Goal: Task Accomplishment & Management: Use online tool/utility

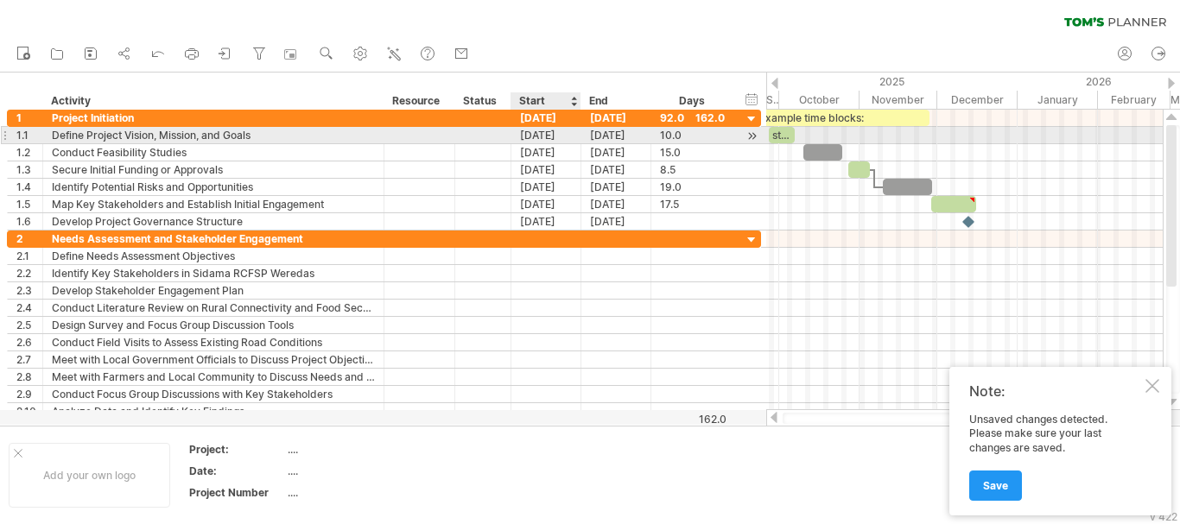
scroll to position [1, 0]
click at [553, 140] on div "[DATE]" at bounding box center [546, 135] width 70 height 16
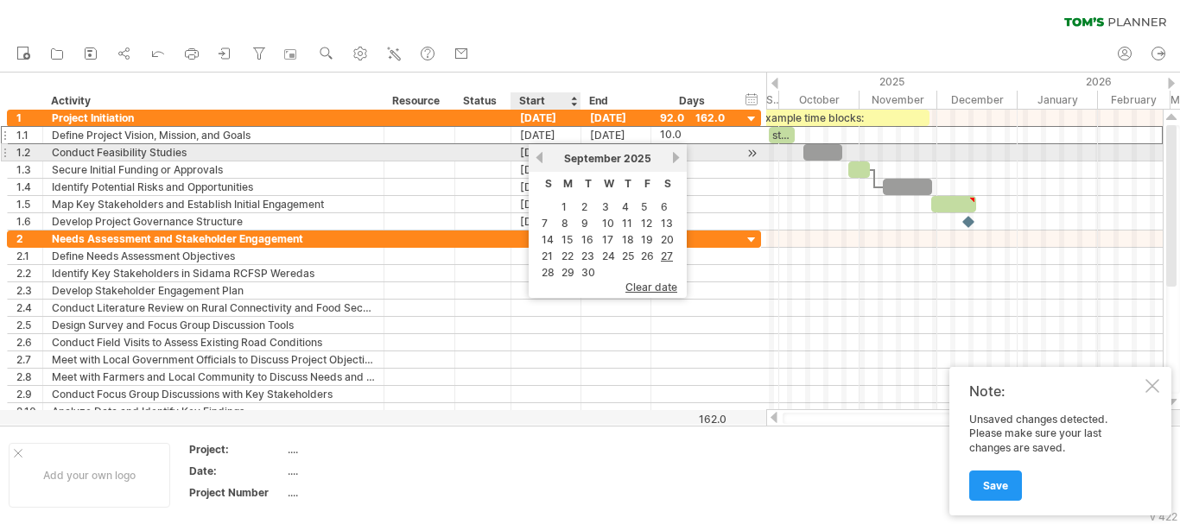
click at [542, 155] on link "previous" at bounding box center [539, 157] width 13 height 13
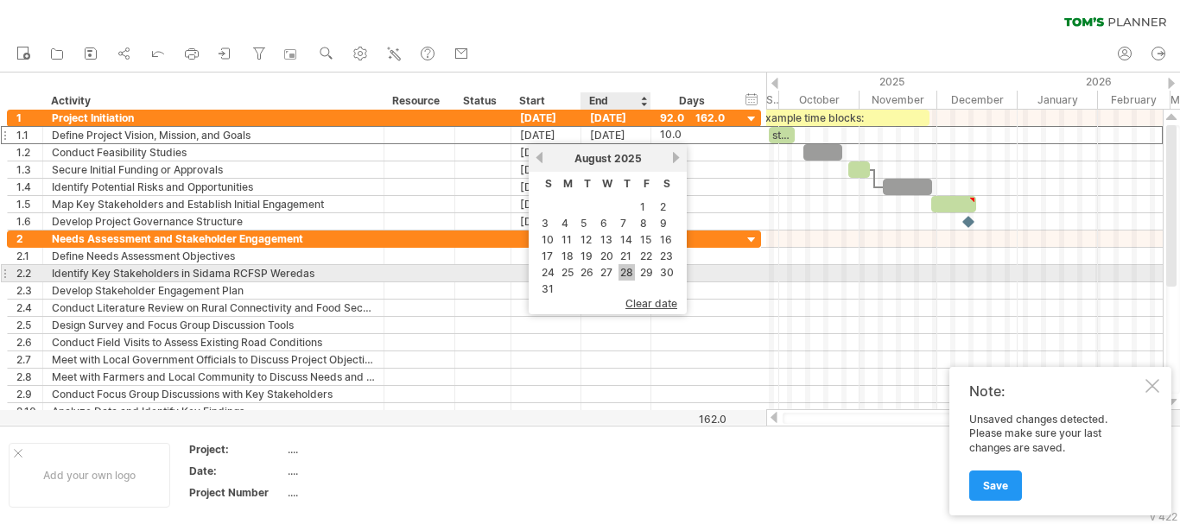
click at [631, 274] on link "28" at bounding box center [626, 272] width 16 height 16
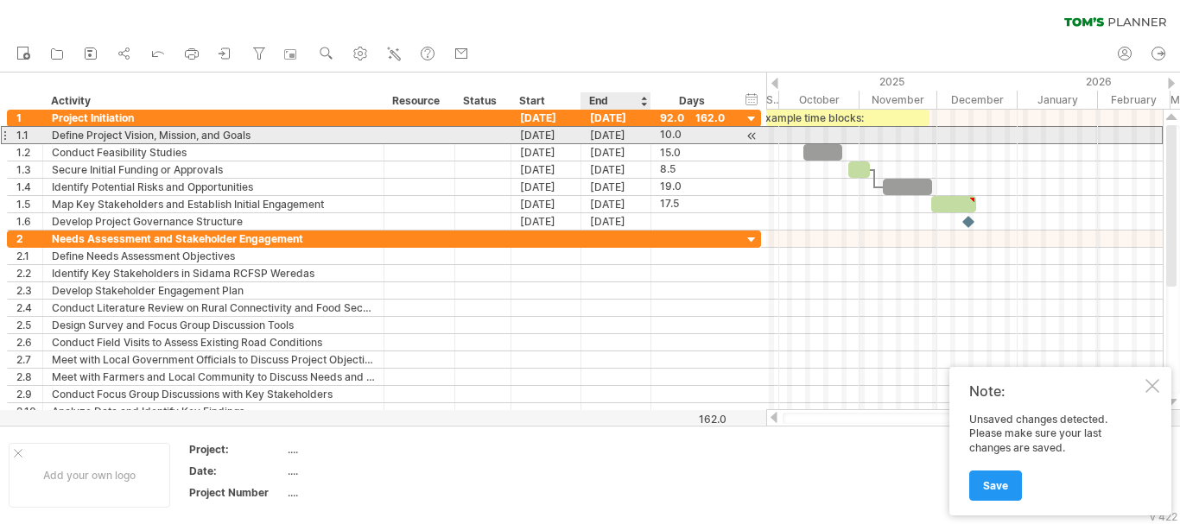
click at [615, 128] on div "[DATE]" at bounding box center [616, 135] width 70 height 16
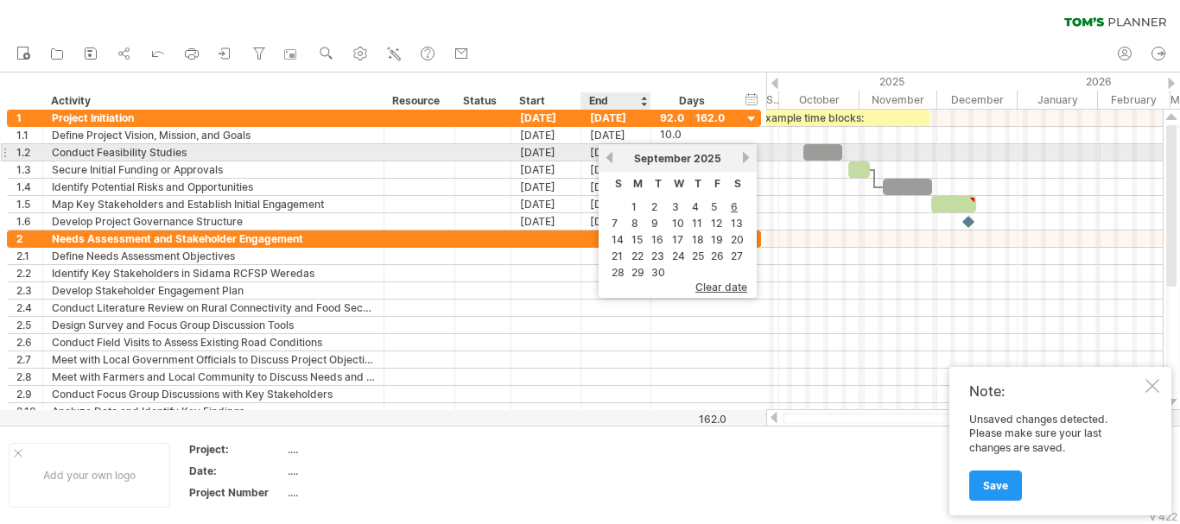
click at [612, 157] on link "previous" at bounding box center [609, 157] width 13 height 13
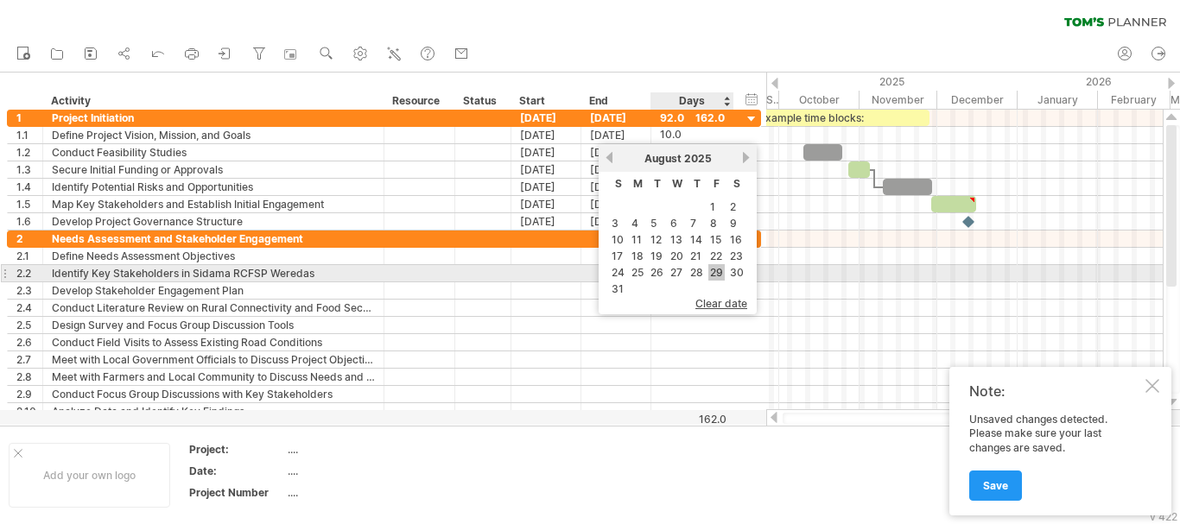
click at [724, 272] on link "29" at bounding box center [716, 272] width 16 height 16
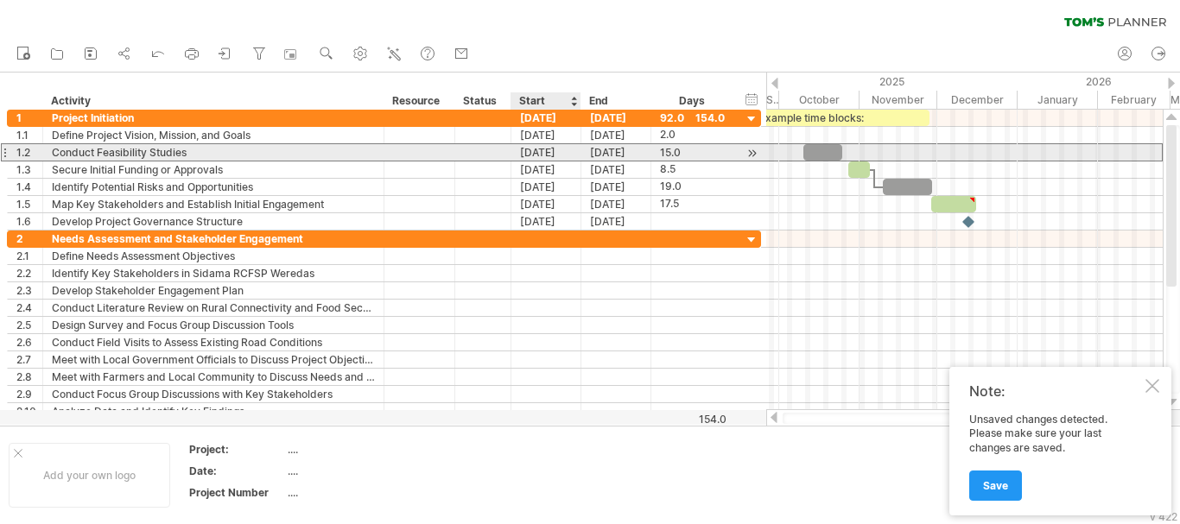
click at [530, 155] on div "[DATE]" at bounding box center [546, 152] width 70 height 16
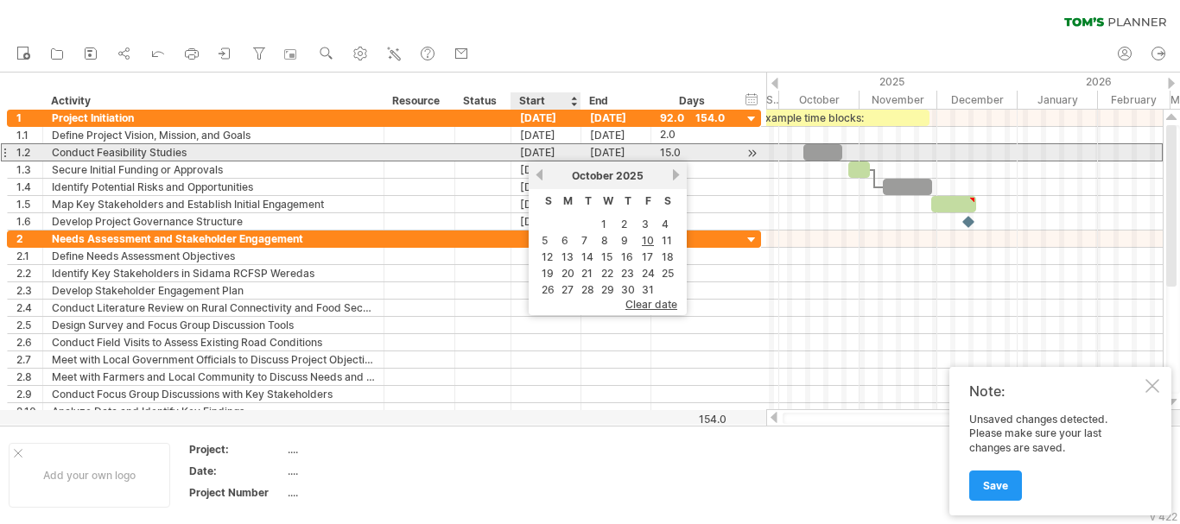
click at [569, 146] on div "[DATE]" at bounding box center [546, 152] width 70 height 16
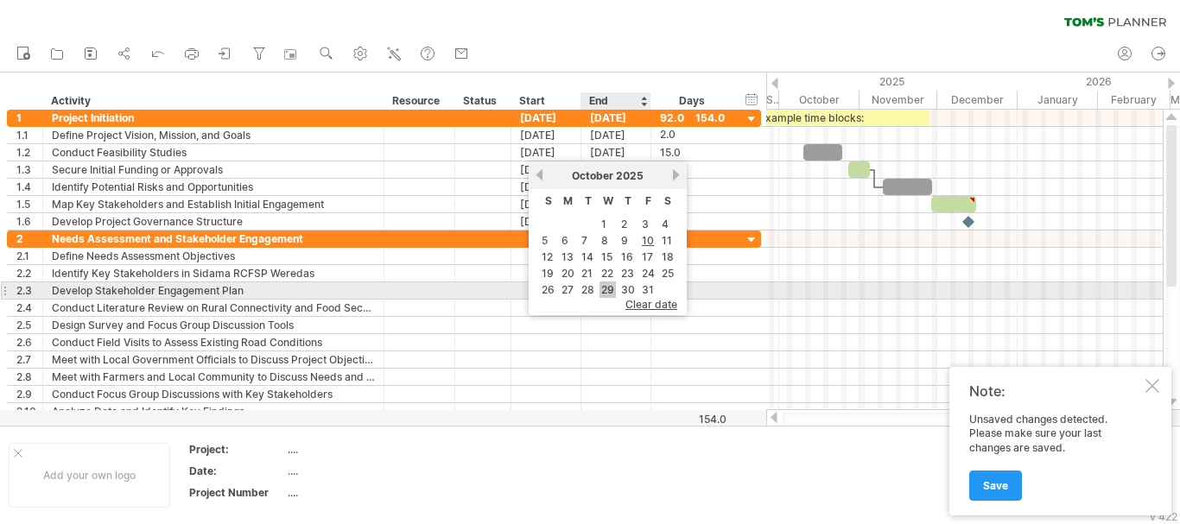
click at [608, 286] on link "29" at bounding box center [607, 290] width 16 height 16
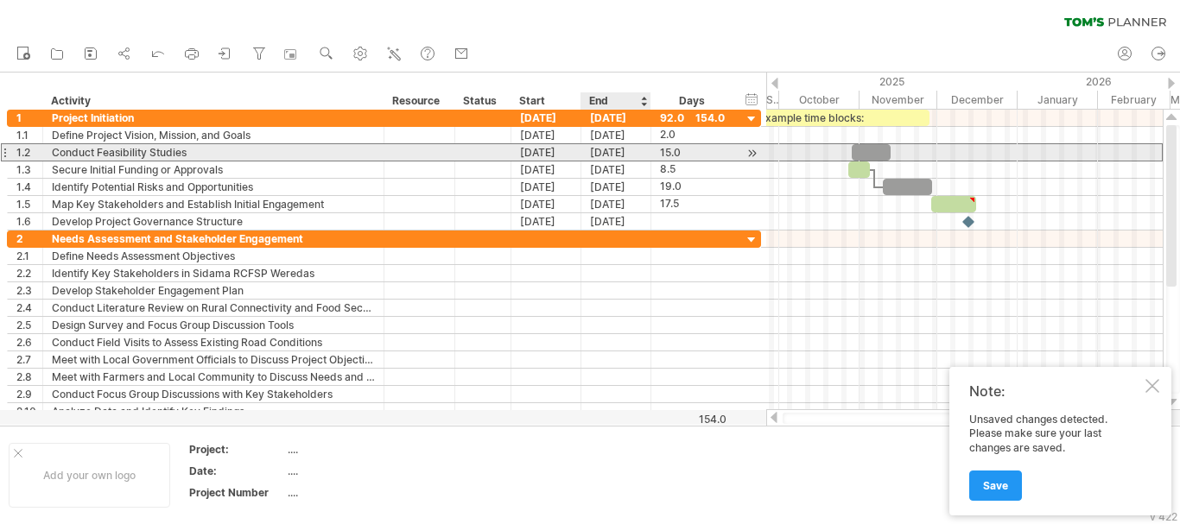
click at [620, 149] on div "[DATE]" at bounding box center [616, 152] width 70 height 16
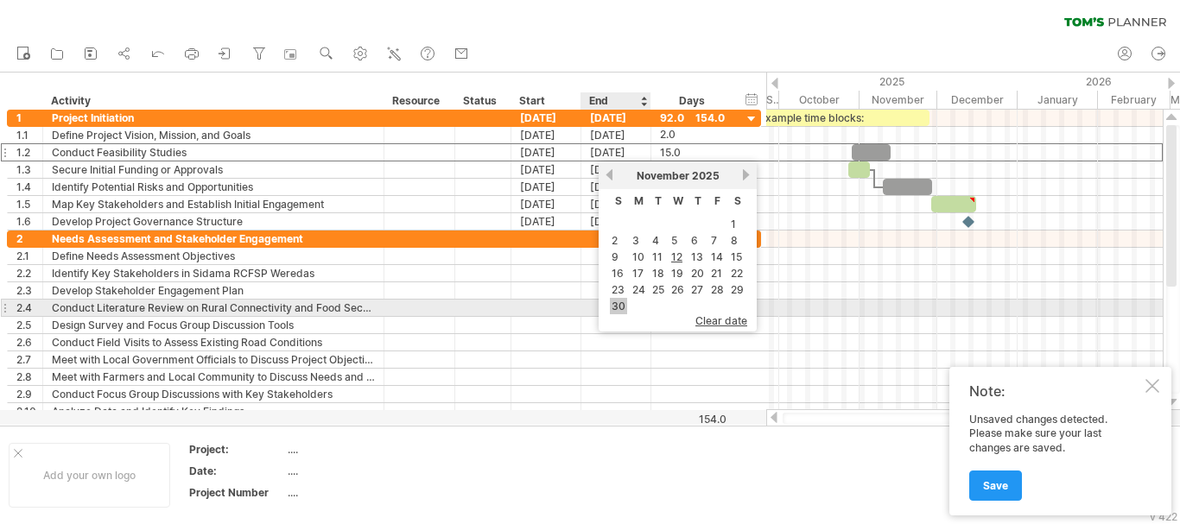
click at [620, 303] on link "30" at bounding box center [618, 306] width 17 height 16
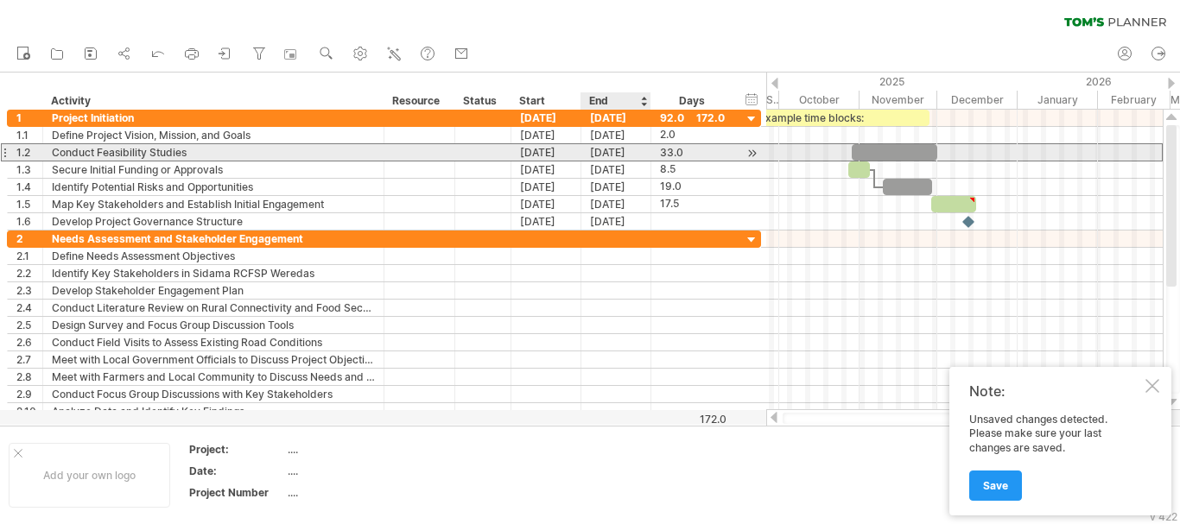
click at [605, 147] on div "[DATE]" at bounding box center [616, 152] width 70 height 16
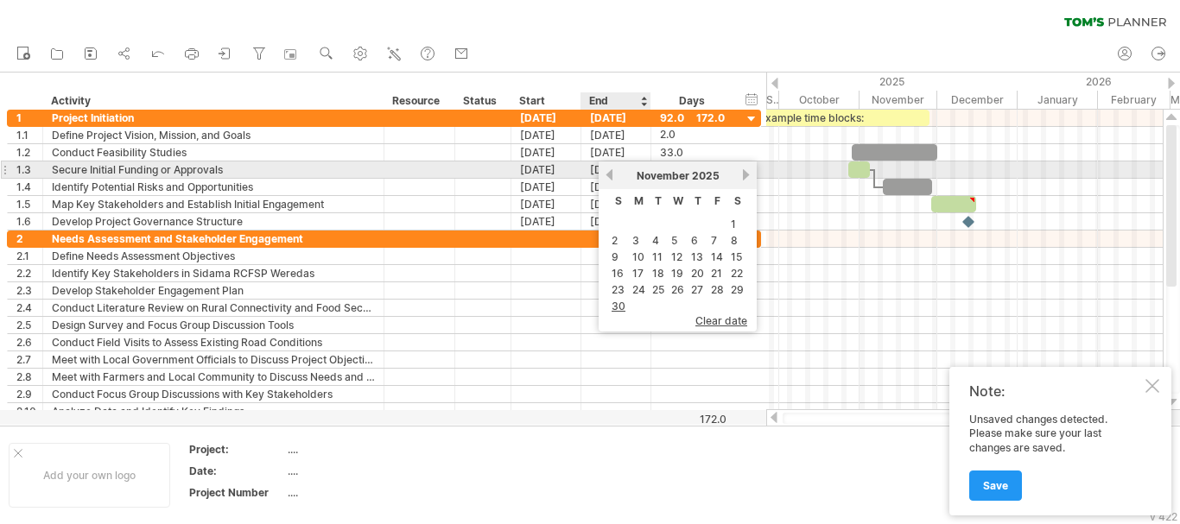
click at [609, 174] on link "previous" at bounding box center [609, 174] width 13 height 13
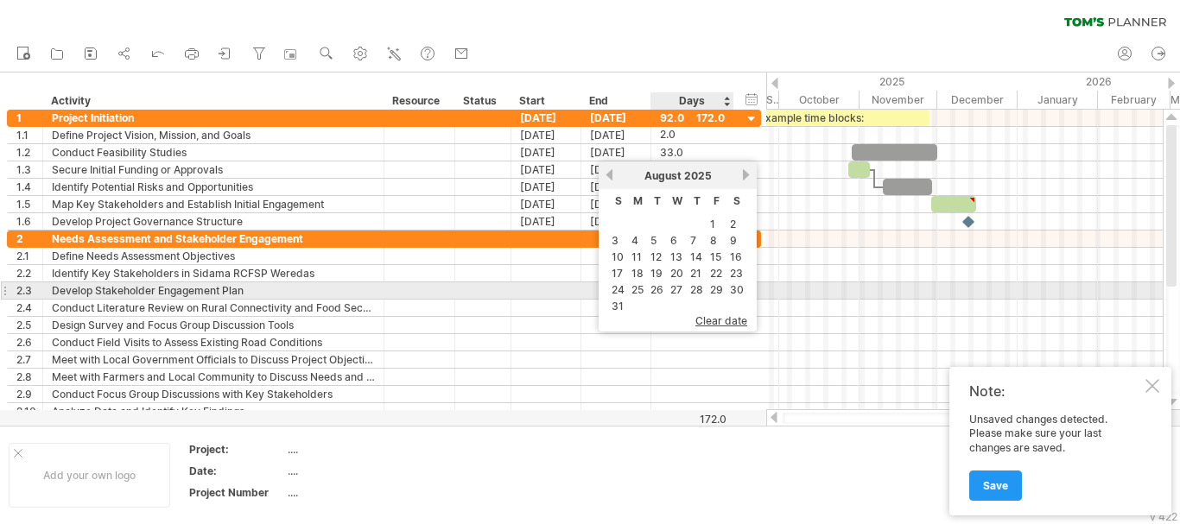
click at [741, 288] on link "30" at bounding box center [736, 290] width 17 height 16
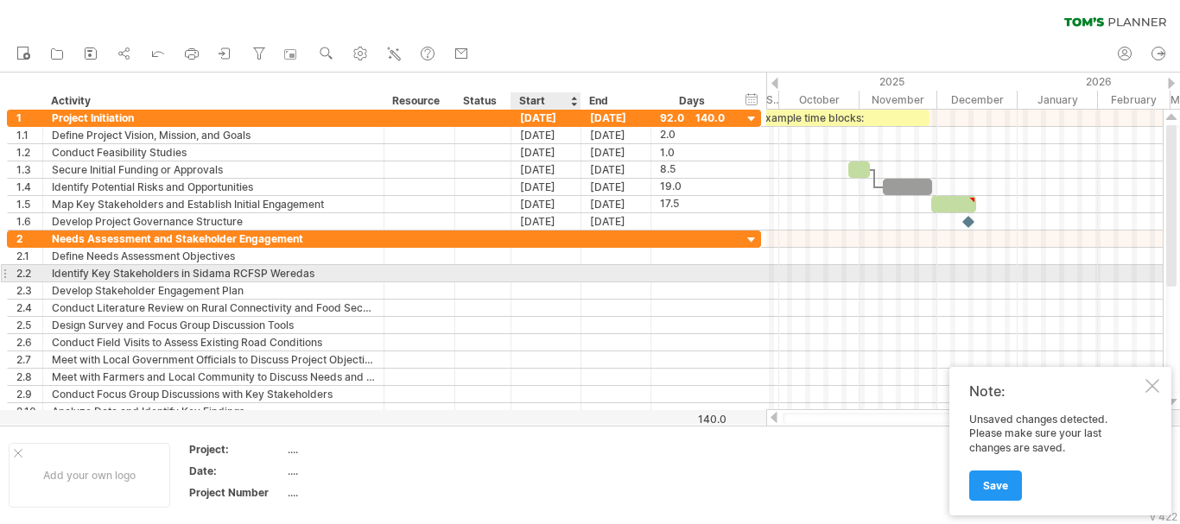
click at [565, 269] on div at bounding box center [546, 273] width 70 height 16
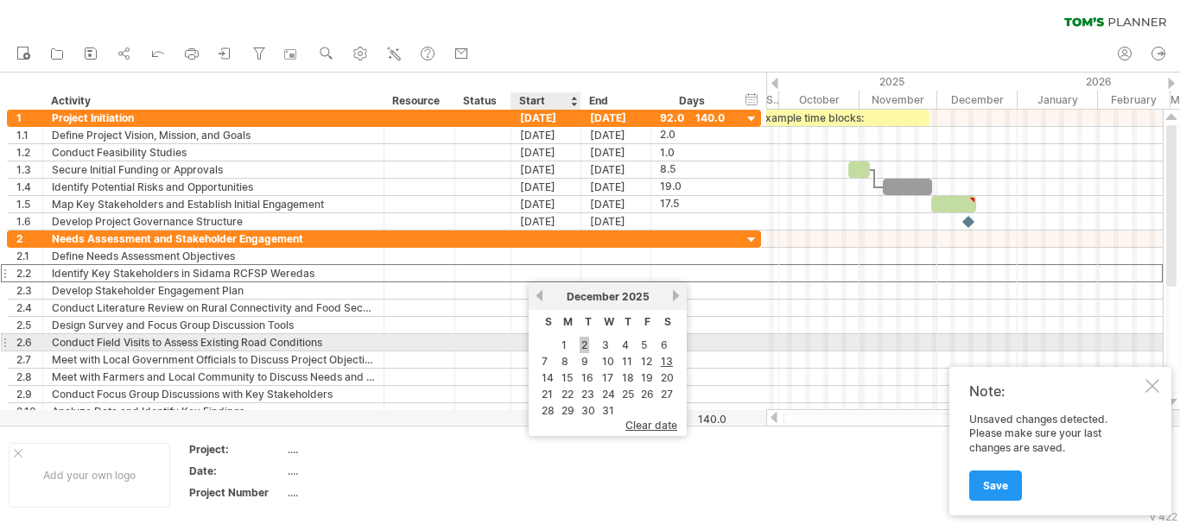
click at [583, 348] on link "2" at bounding box center [585, 345] width 10 height 16
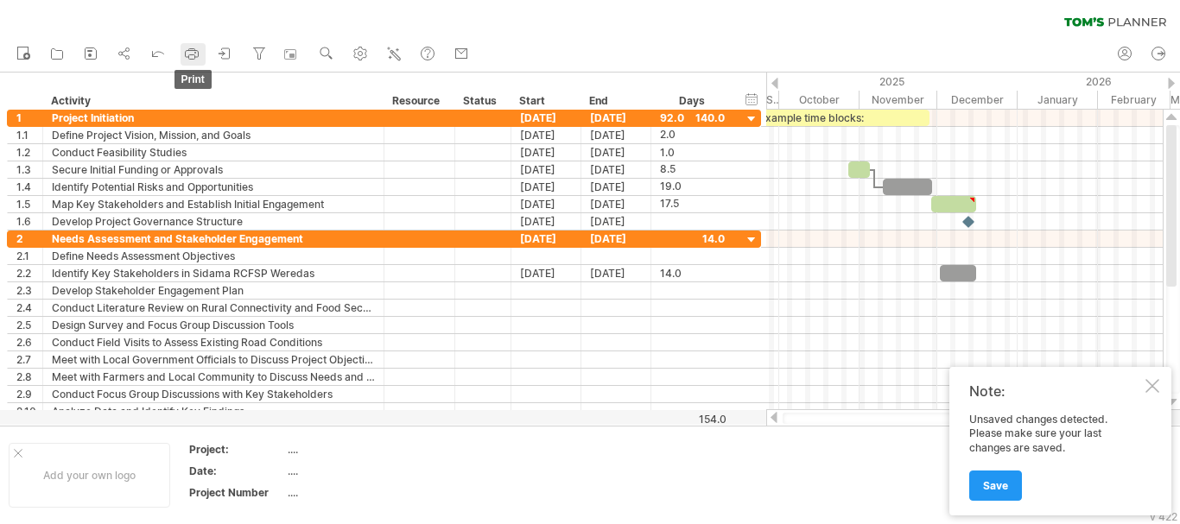
click at [205, 56] on link "print" at bounding box center [193, 54] width 25 height 22
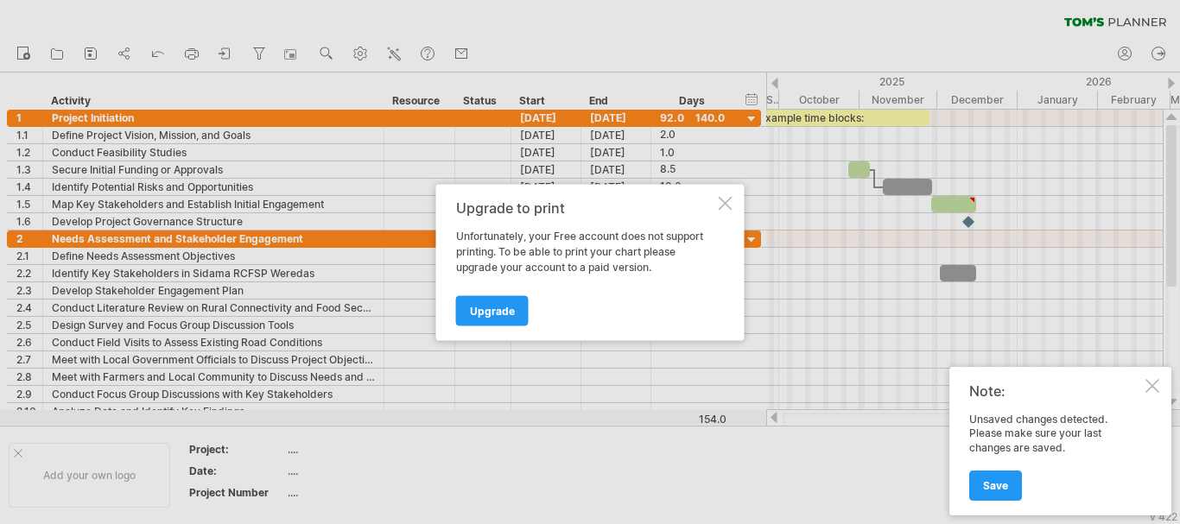
click at [727, 200] on div at bounding box center [726, 203] width 14 height 14
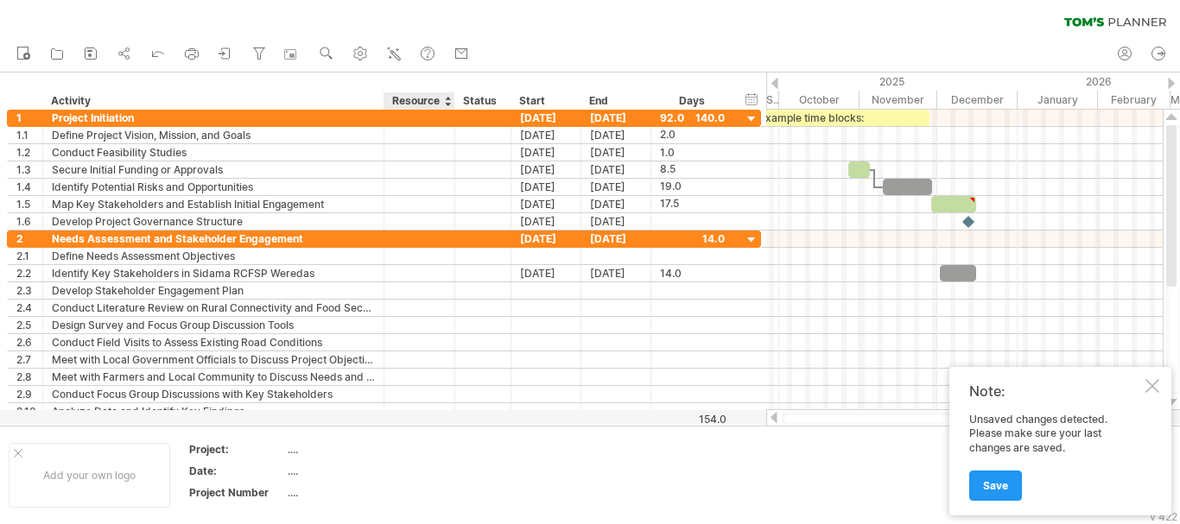
click at [417, 104] on div "Resource" at bounding box center [418, 100] width 53 height 17
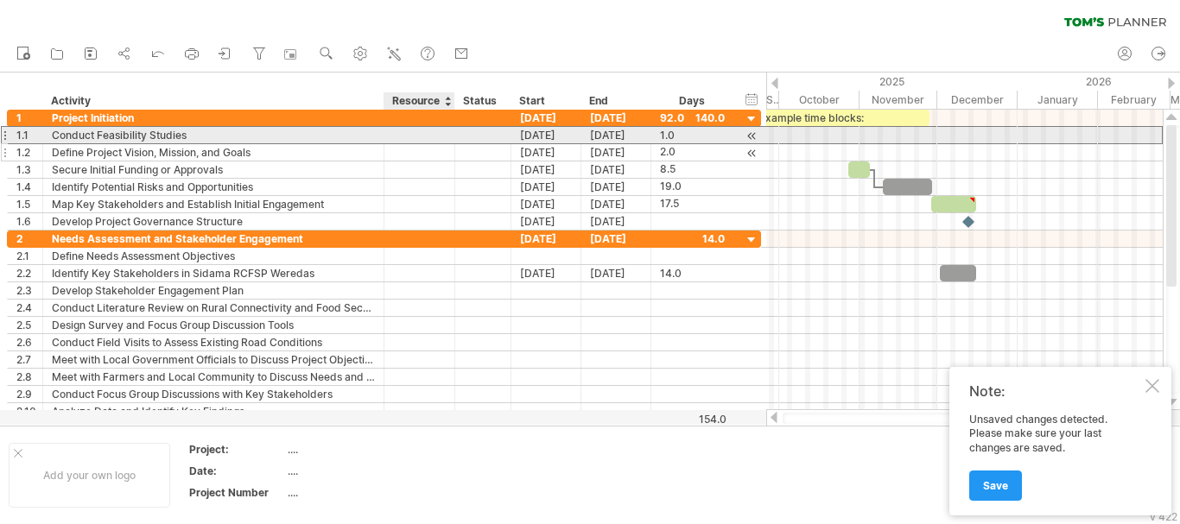
click at [407, 138] on div at bounding box center [419, 135] width 53 height 16
type input "*"
type input "*********"
type input "**********"
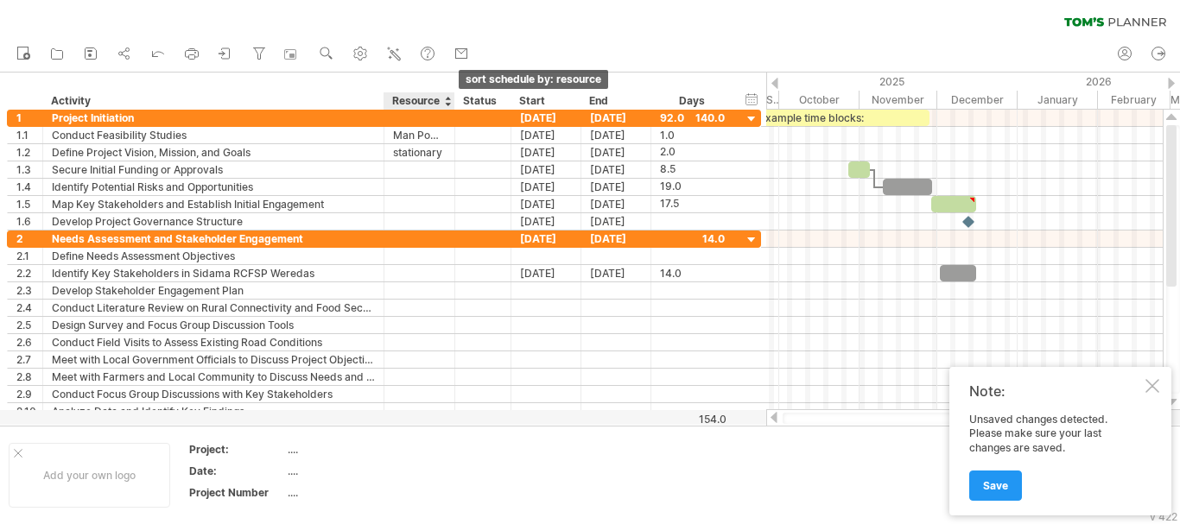
click at [449, 99] on div at bounding box center [447, 100] width 7 height 17
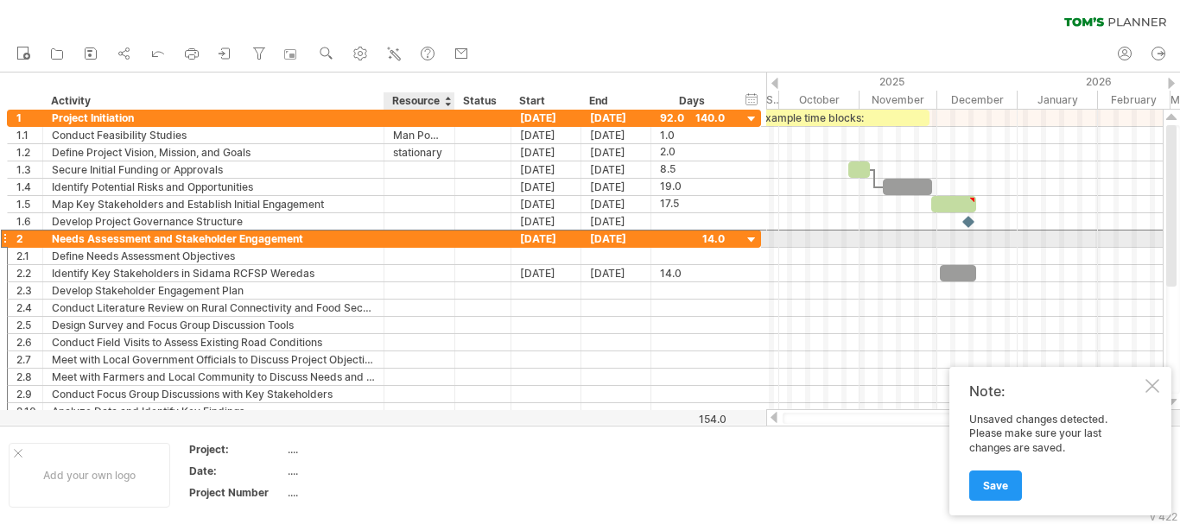
click at [445, 241] on div at bounding box center [419, 239] width 53 height 16
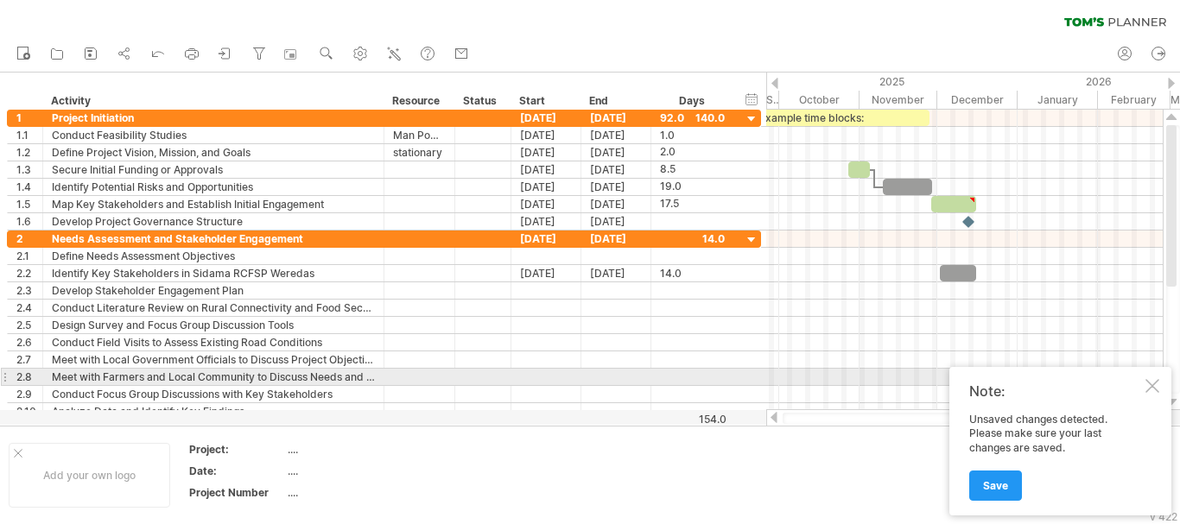
click at [1153, 383] on div at bounding box center [1152, 386] width 14 height 14
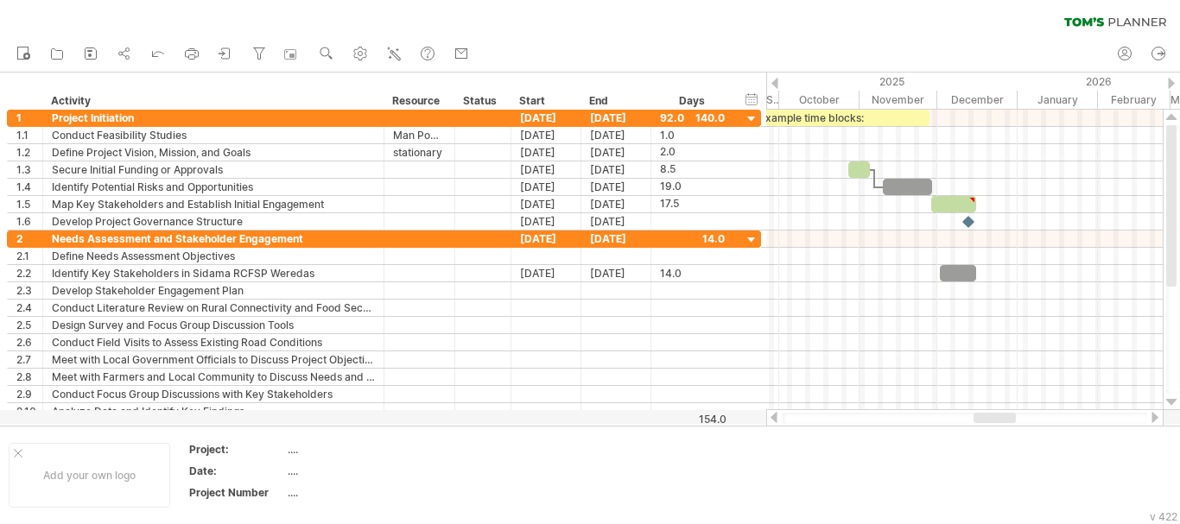
click at [1153, 415] on div at bounding box center [1155, 417] width 14 height 11
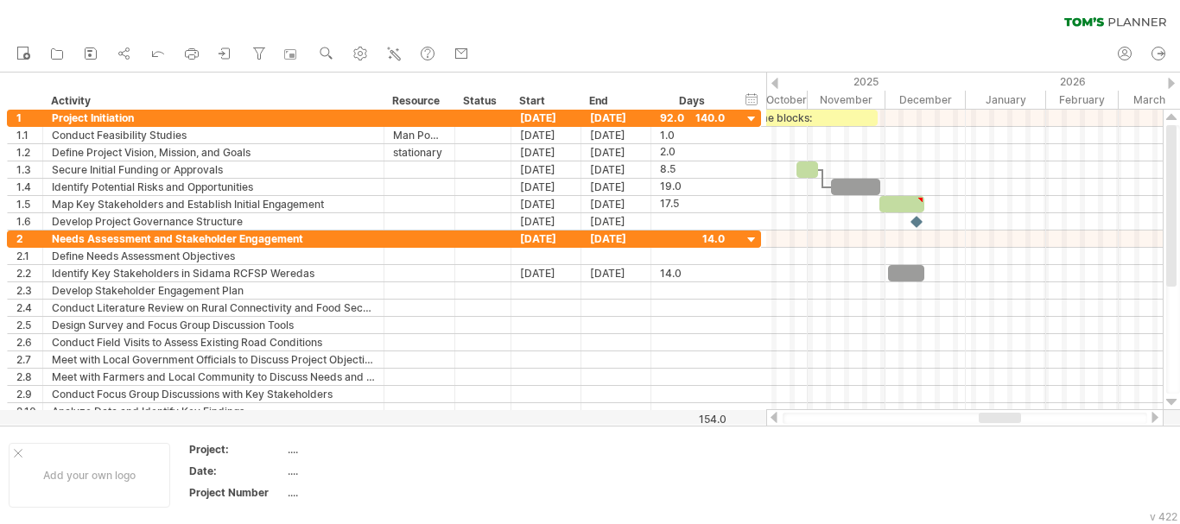
click at [1153, 415] on div at bounding box center [1155, 417] width 14 height 11
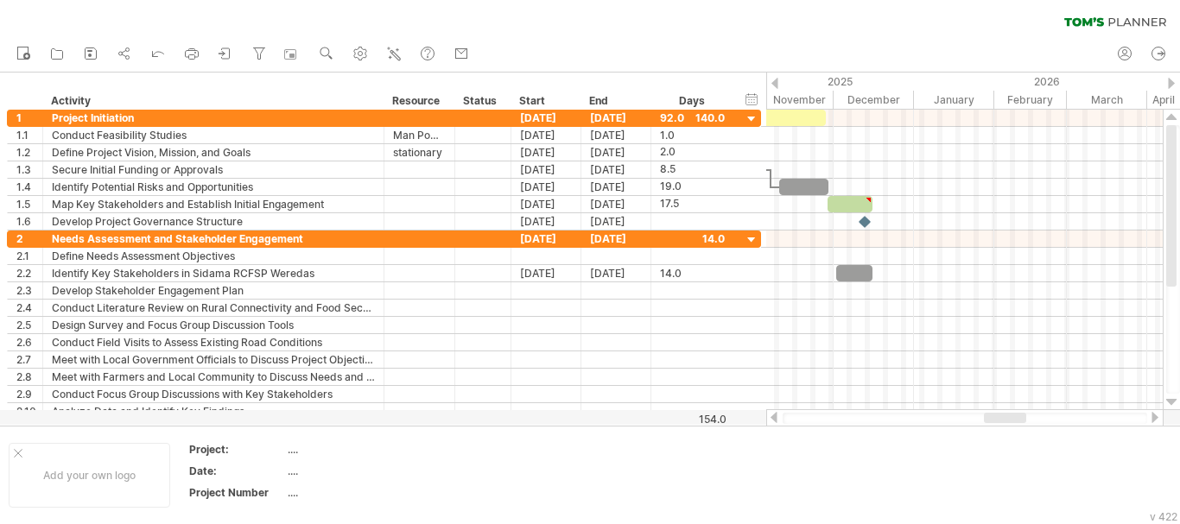
click at [1153, 415] on div at bounding box center [1155, 417] width 14 height 11
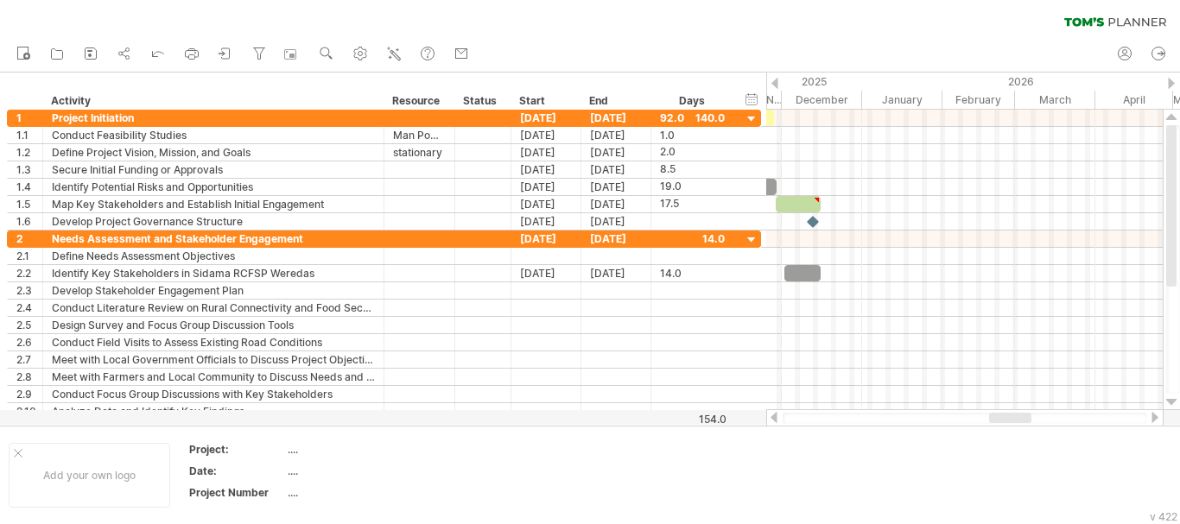
click at [1153, 415] on div at bounding box center [1155, 417] width 14 height 11
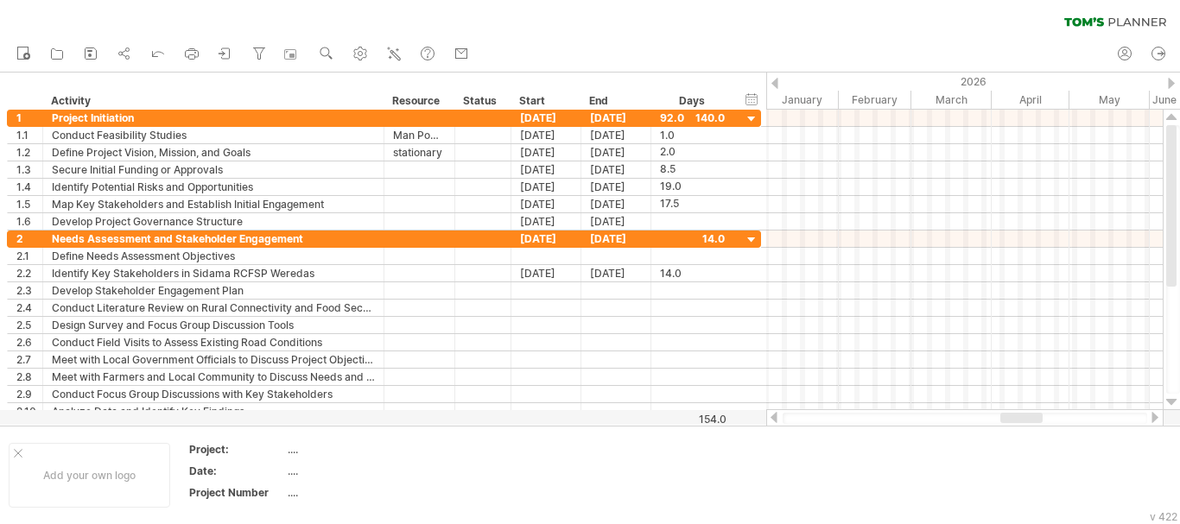
click at [1153, 415] on div at bounding box center [1155, 417] width 14 height 11
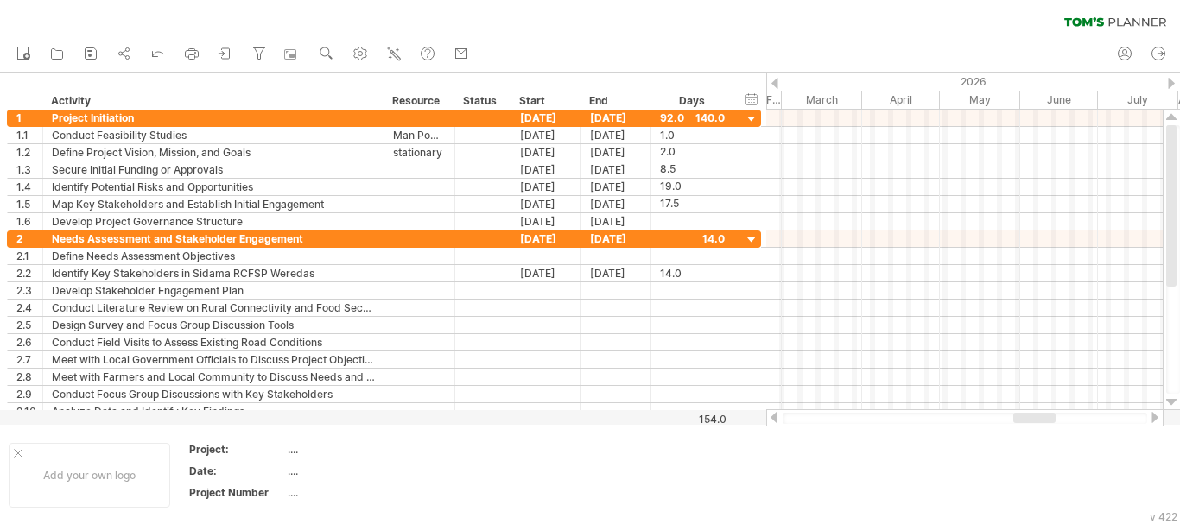
click at [1153, 415] on div at bounding box center [1155, 417] width 14 height 11
drag, startPoint x: 1055, startPoint y: 415, endPoint x: 931, endPoint y: 421, distance: 123.6
click at [931, 421] on div at bounding box center [921, 418] width 42 height 10
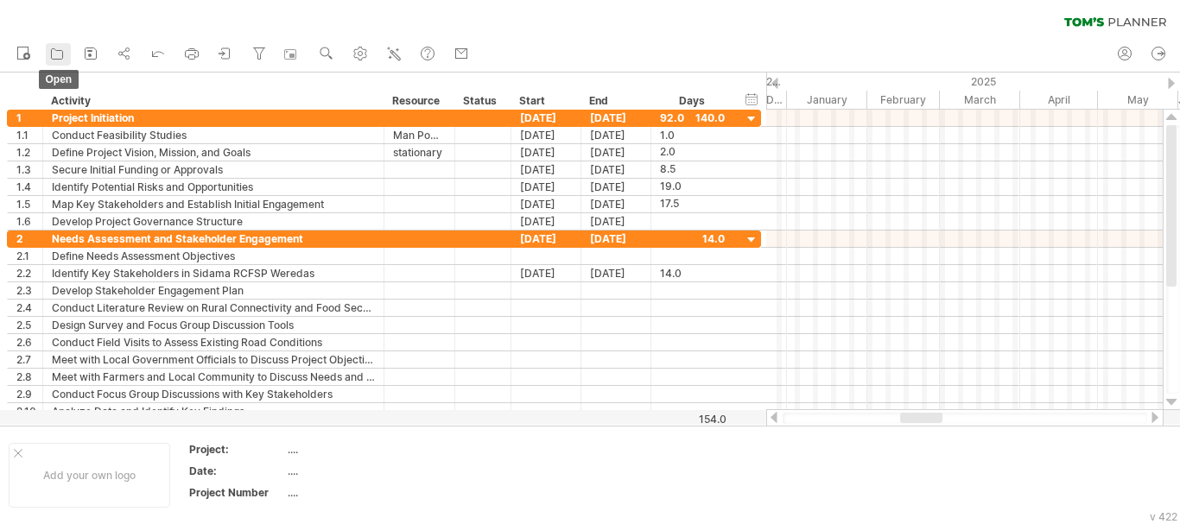
click at [61, 57] on icon at bounding box center [56, 53] width 17 height 17
click at [89, 47] on icon at bounding box center [90, 53] width 17 height 17
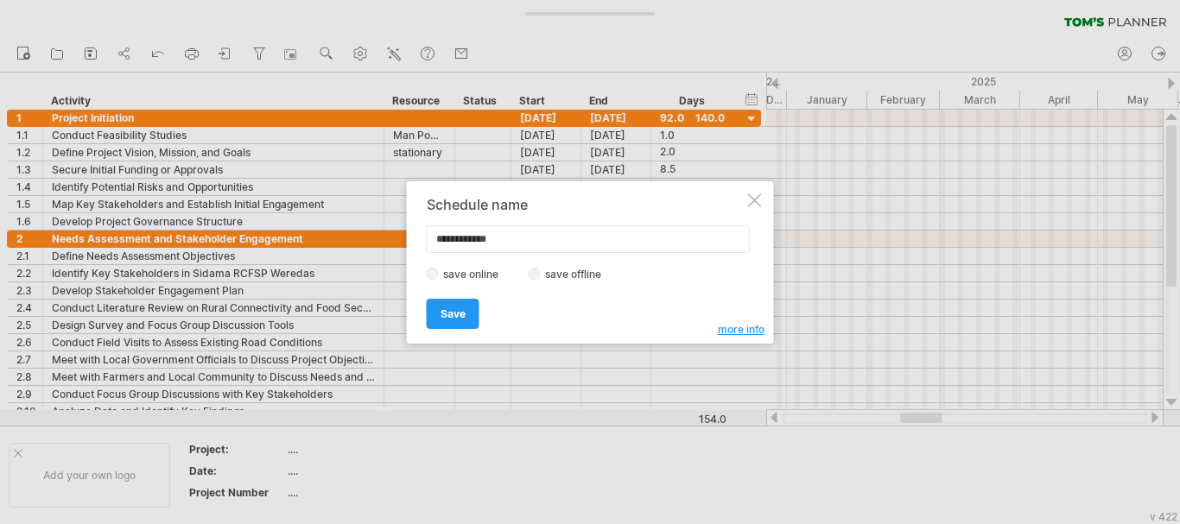
click at [751, 205] on div at bounding box center [755, 200] width 14 height 14
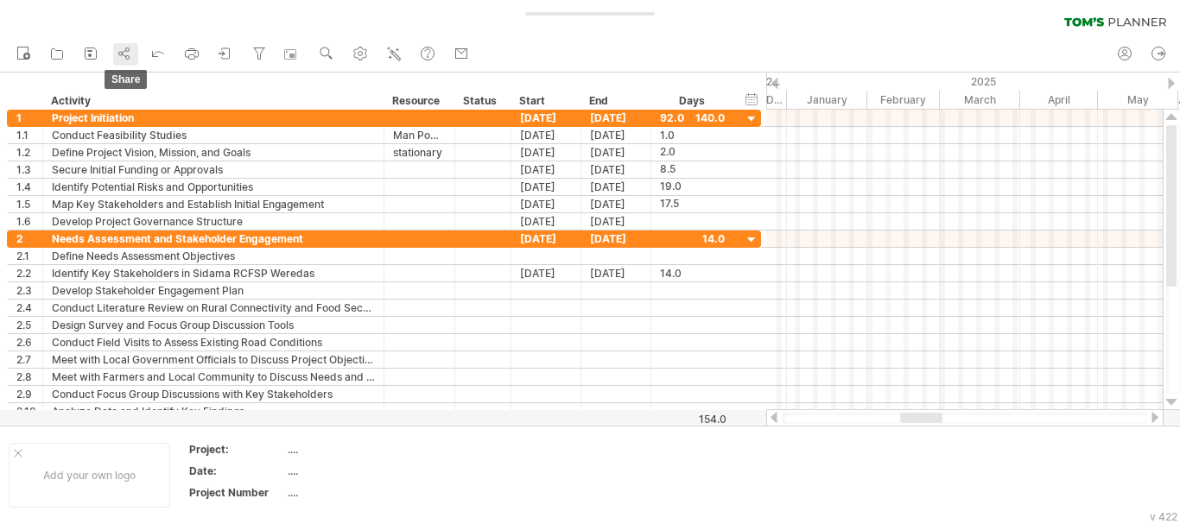
click at [119, 60] on icon at bounding box center [124, 53] width 17 height 17
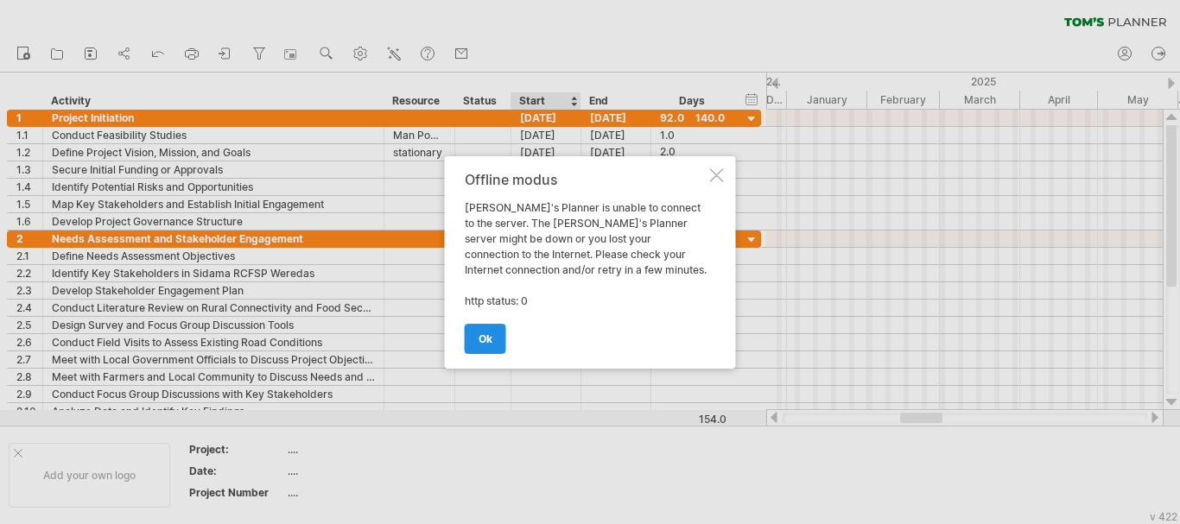
click at [491, 339] on span "ok" at bounding box center [485, 339] width 14 height 13
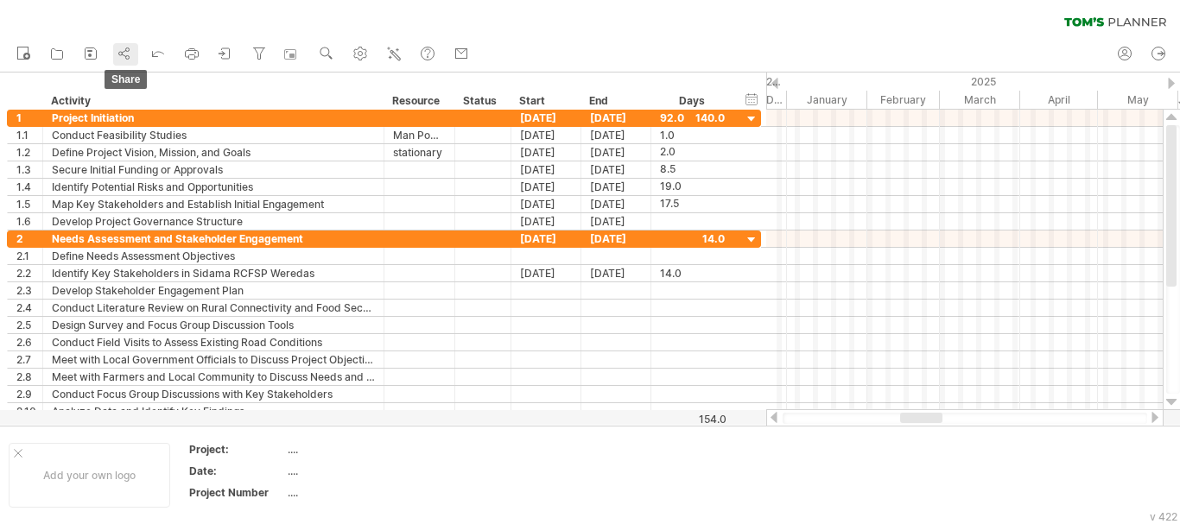
click at [131, 59] on icon at bounding box center [124, 53] width 17 height 17
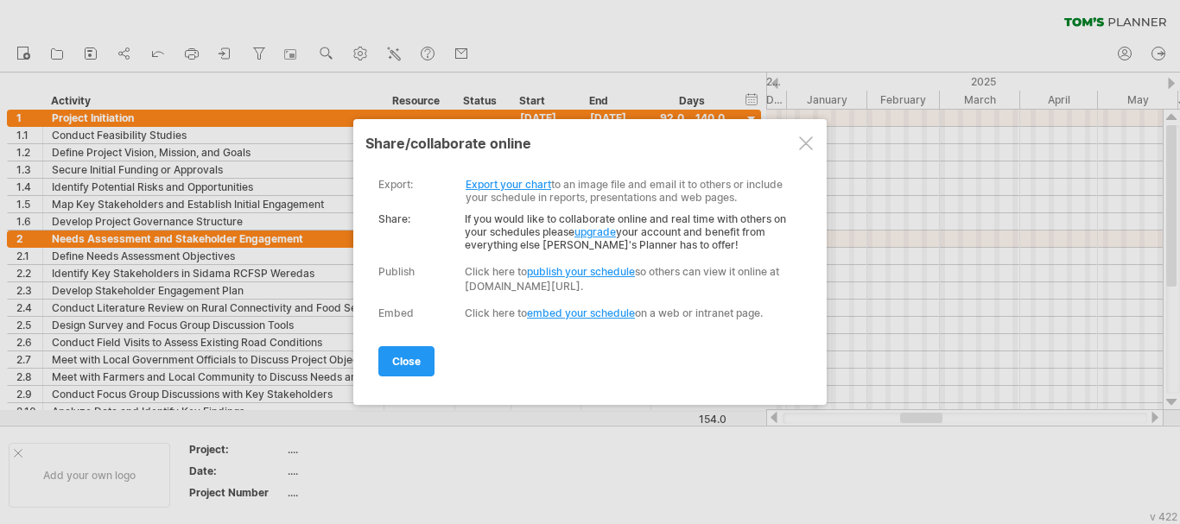
click at [488, 181] on link "Export your chart" at bounding box center [509, 184] width 86 height 13
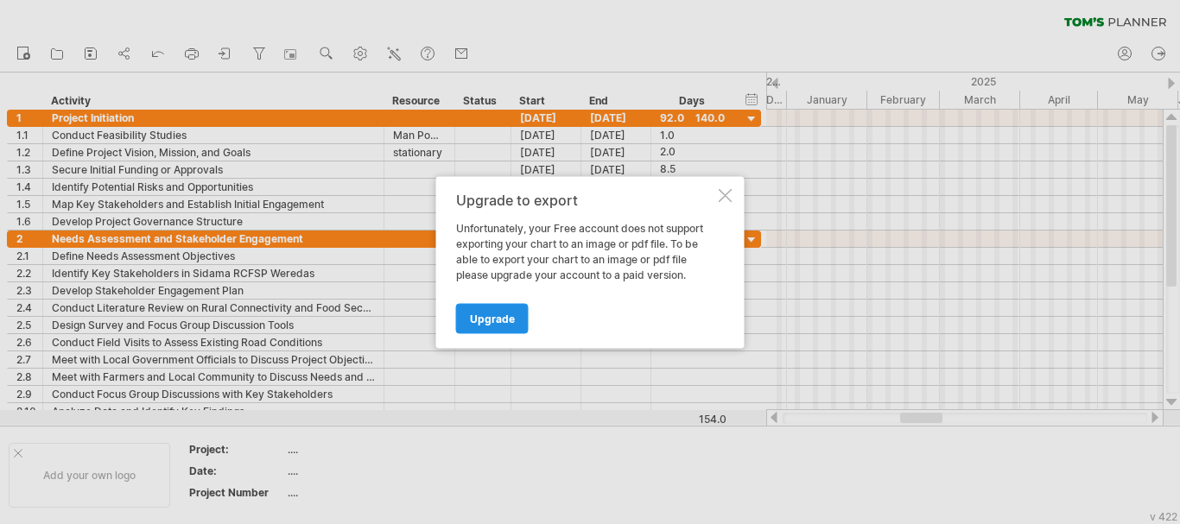
click at [497, 314] on span "Upgrade" at bounding box center [492, 318] width 45 height 13
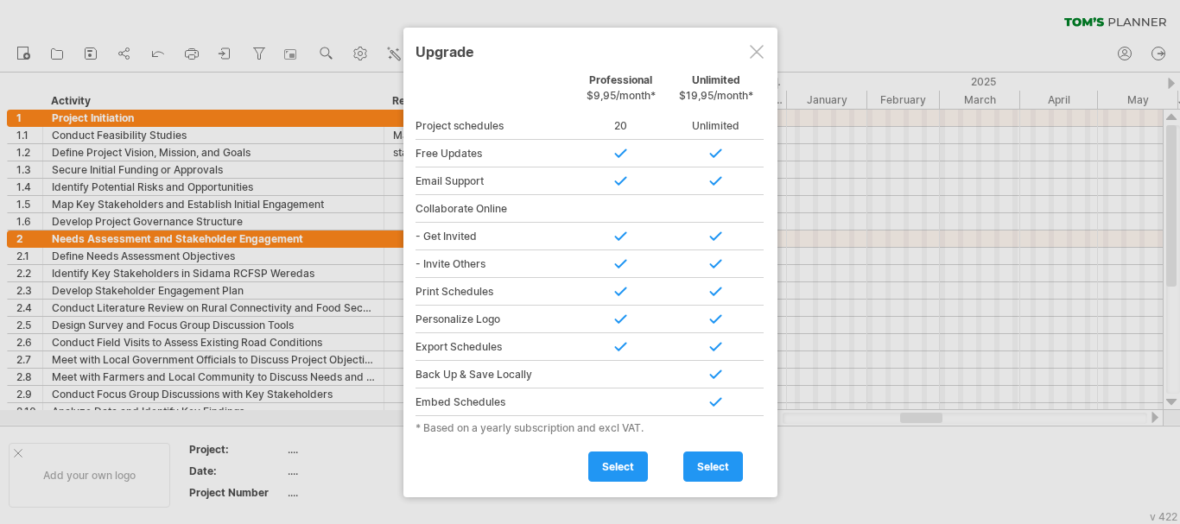
click at [761, 56] on div at bounding box center [757, 52] width 14 height 14
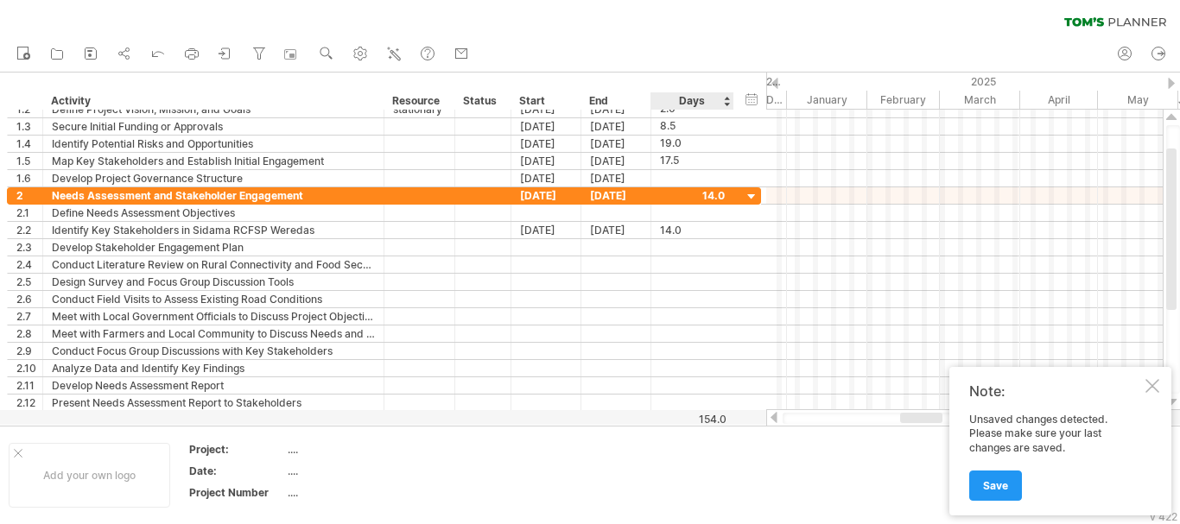
click at [706, 422] on div "154.0" at bounding box center [689, 419] width 74 height 13
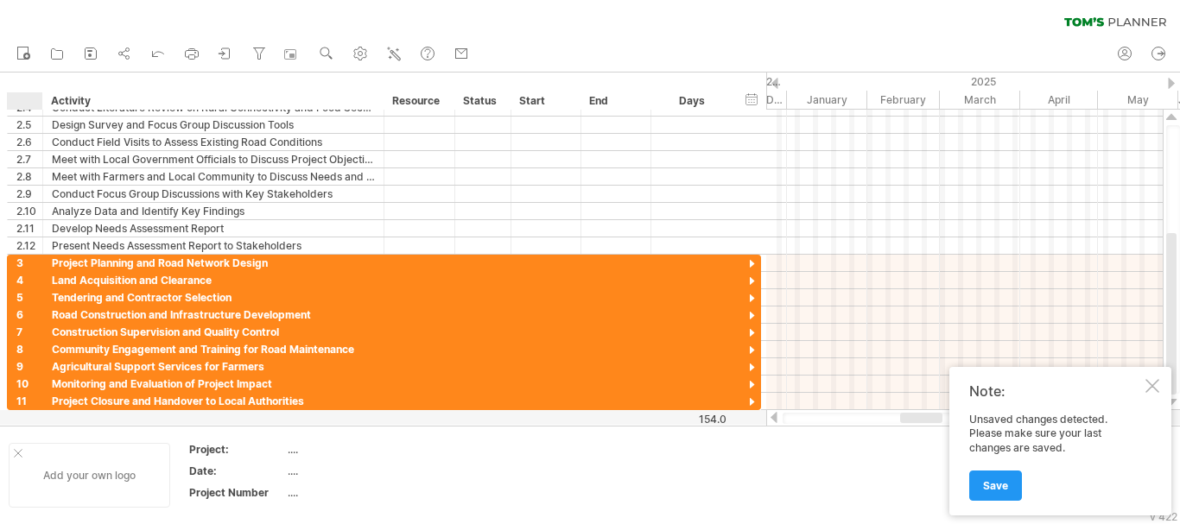
click at [17, 451] on div at bounding box center [18, 453] width 9 height 9
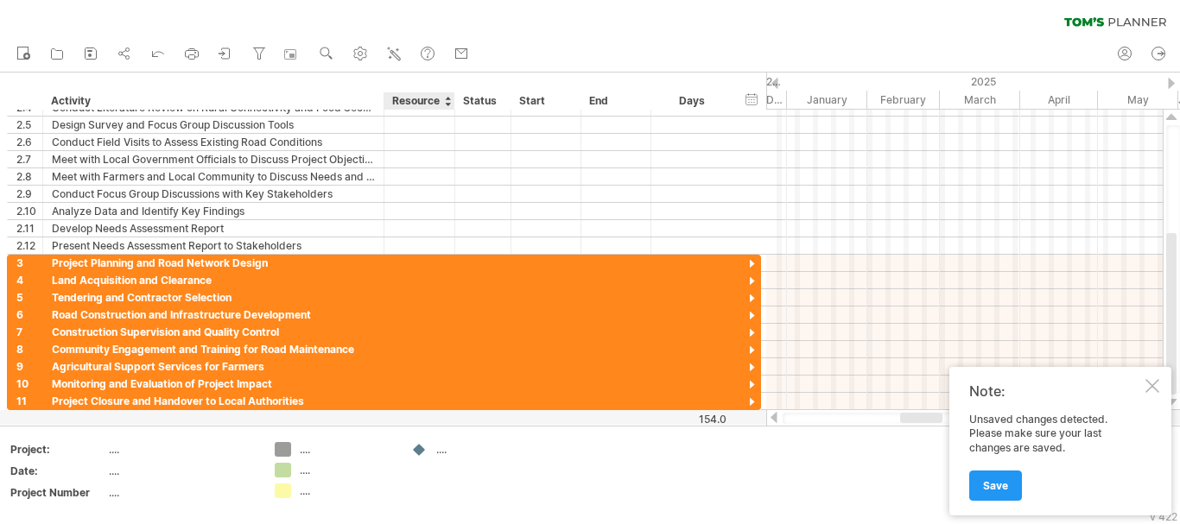
click at [409, 454] on td "...." at bounding box center [470, 475] width 136 height 67
click at [290, 455] on div "Trying to reach [DOMAIN_NAME] . Connected again... 0% clear filter new" at bounding box center [590, 262] width 1180 height 524
click at [301, 453] on div "...." at bounding box center [347, 449] width 94 height 15
click at [1157, 377] on div "Note: Unsaved changes detected. Please make sure your last changes are saved. S…" at bounding box center [1060, 441] width 222 height 149
click at [1153, 383] on div at bounding box center [1152, 386] width 14 height 14
